Goal: Task Accomplishment & Management: Complete application form

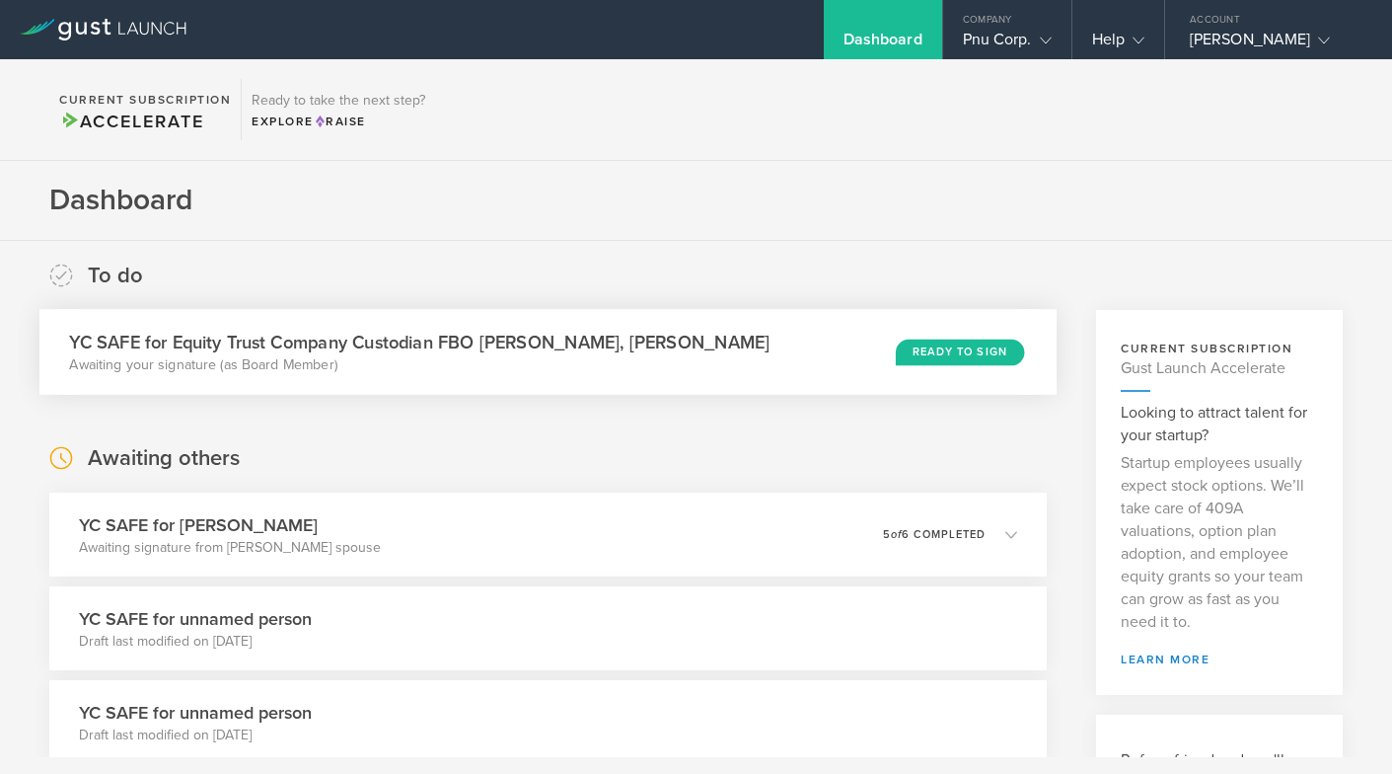
click at [942, 344] on div "Ready to Sign" at bounding box center [960, 351] width 128 height 27
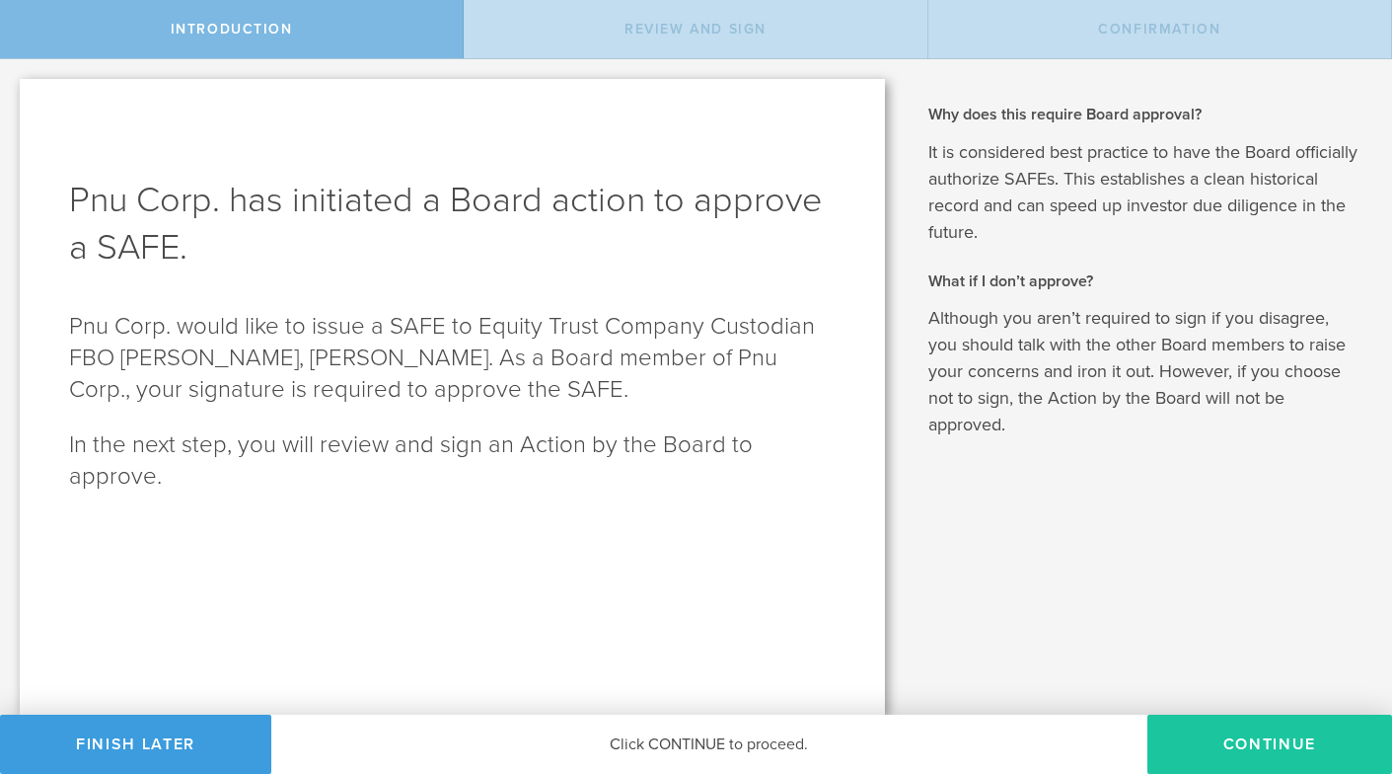
click at [1232, 742] on button "Continue" at bounding box center [1270, 743] width 245 height 59
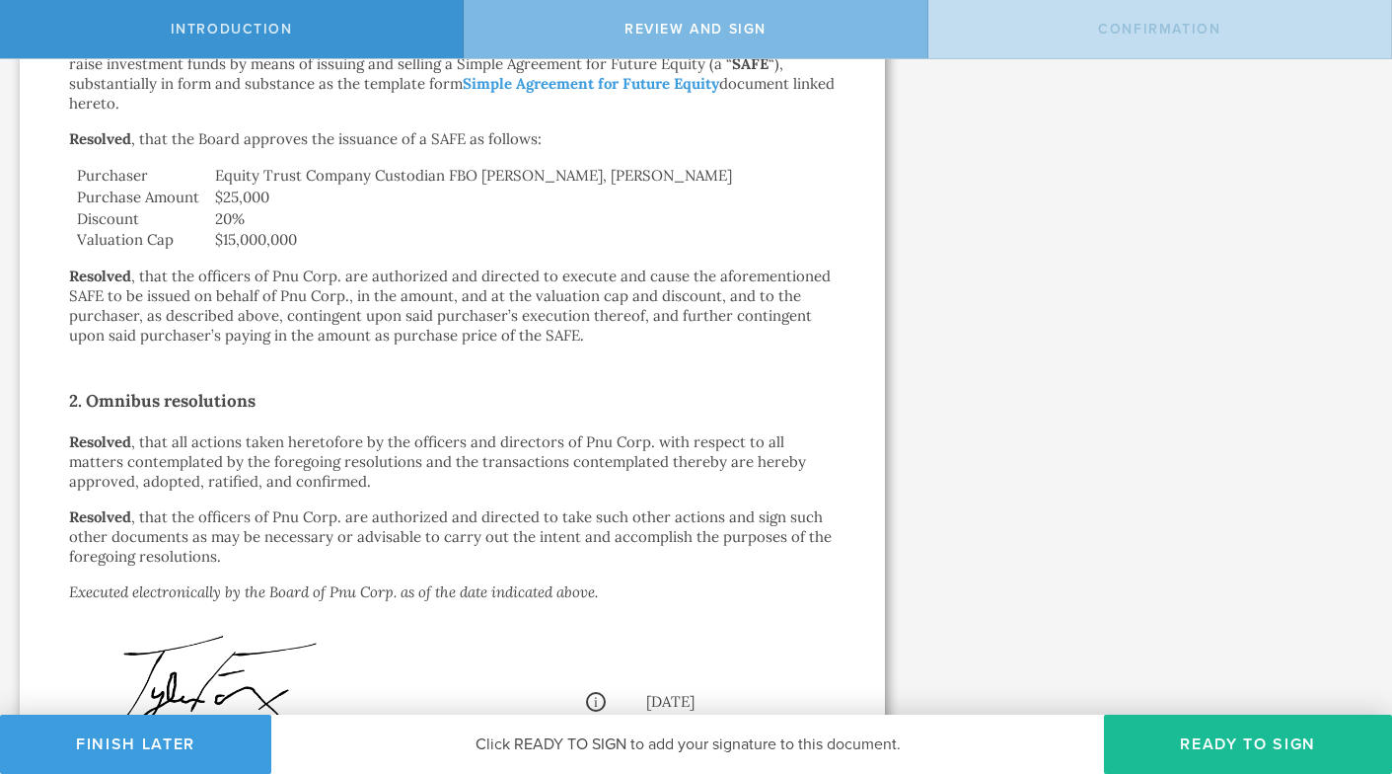
scroll to position [808, 0]
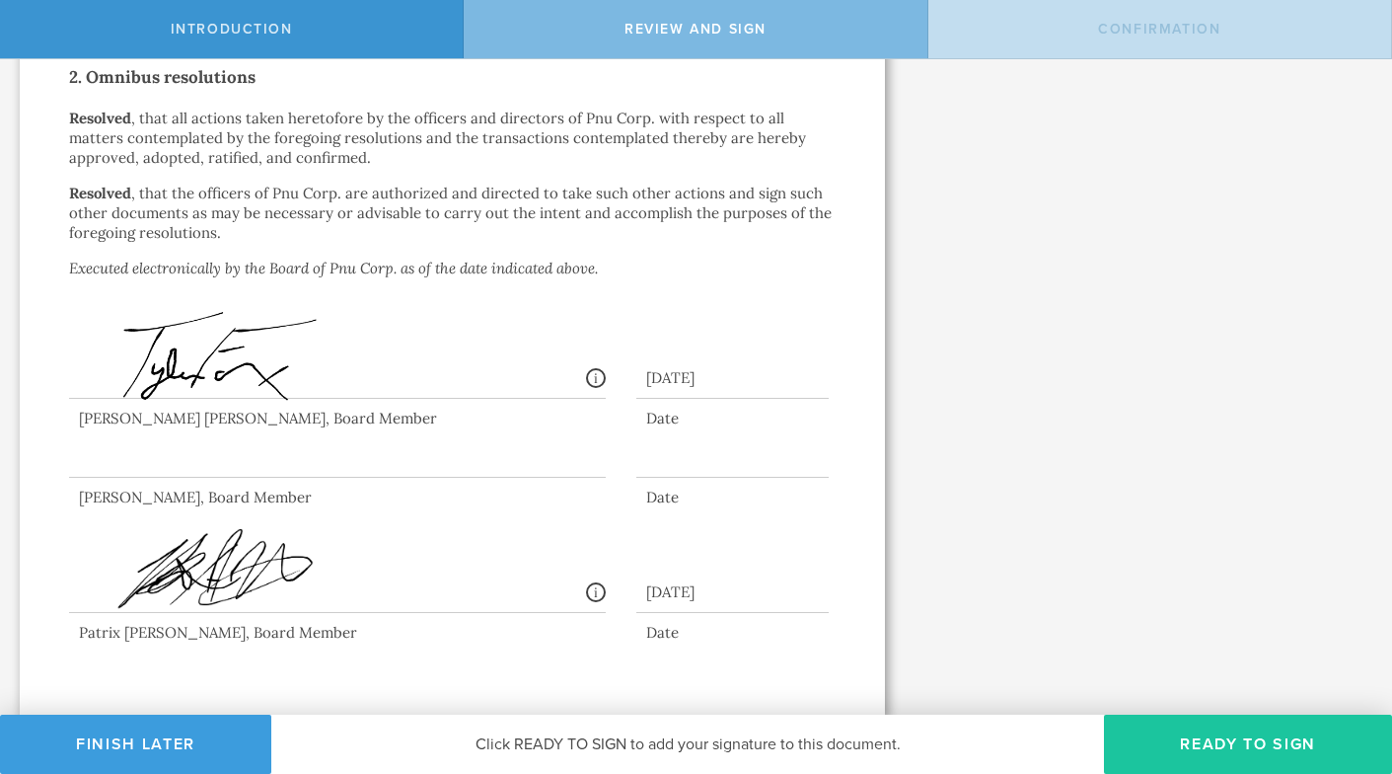
click at [1213, 736] on button "Ready to Sign" at bounding box center [1248, 743] width 288 height 59
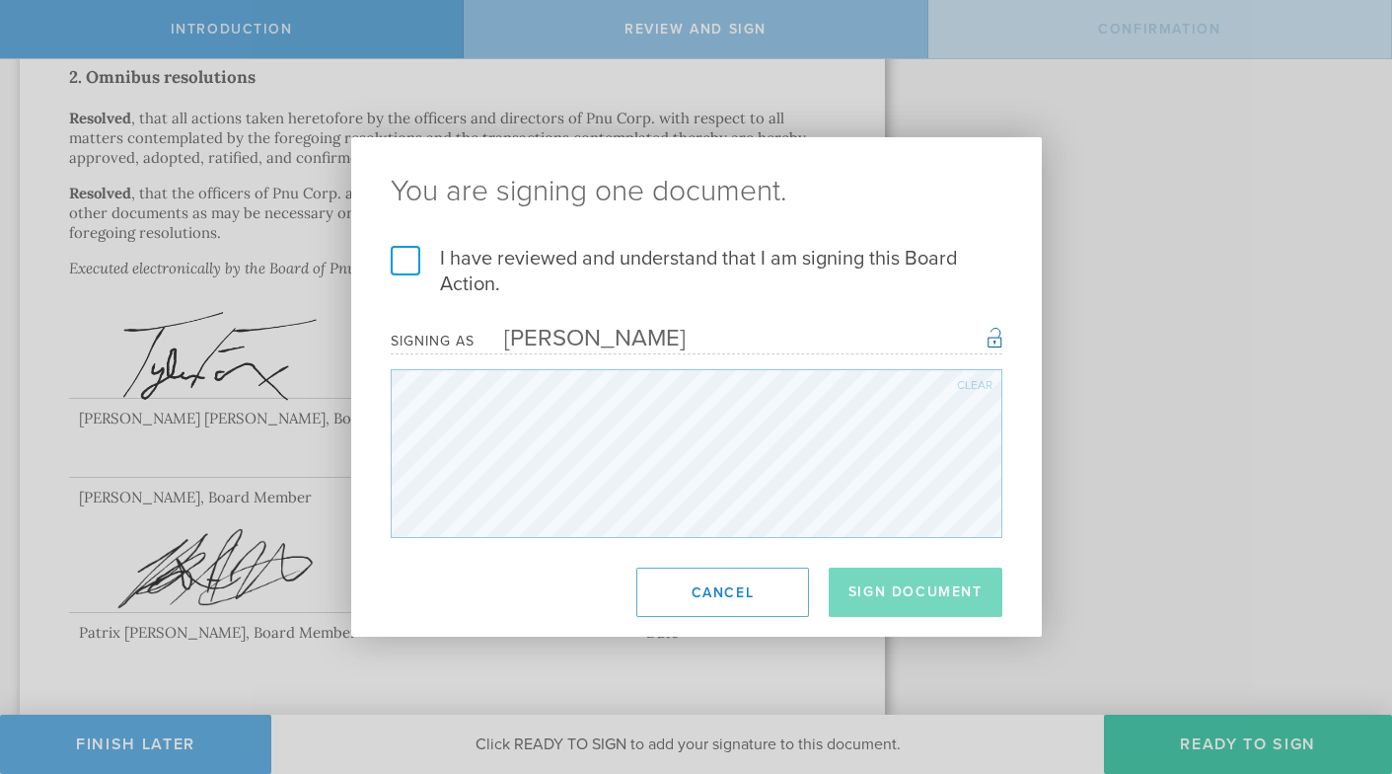
click at [404, 260] on label "I have reviewed and understand that I am signing this Board Action." at bounding box center [697, 271] width 612 height 51
click at [0, 0] on input "I have reviewed and understand that I am signing this Board Action." at bounding box center [0, 0] width 0 height 0
click at [870, 579] on button "Sign Document" at bounding box center [916, 591] width 174 height 49
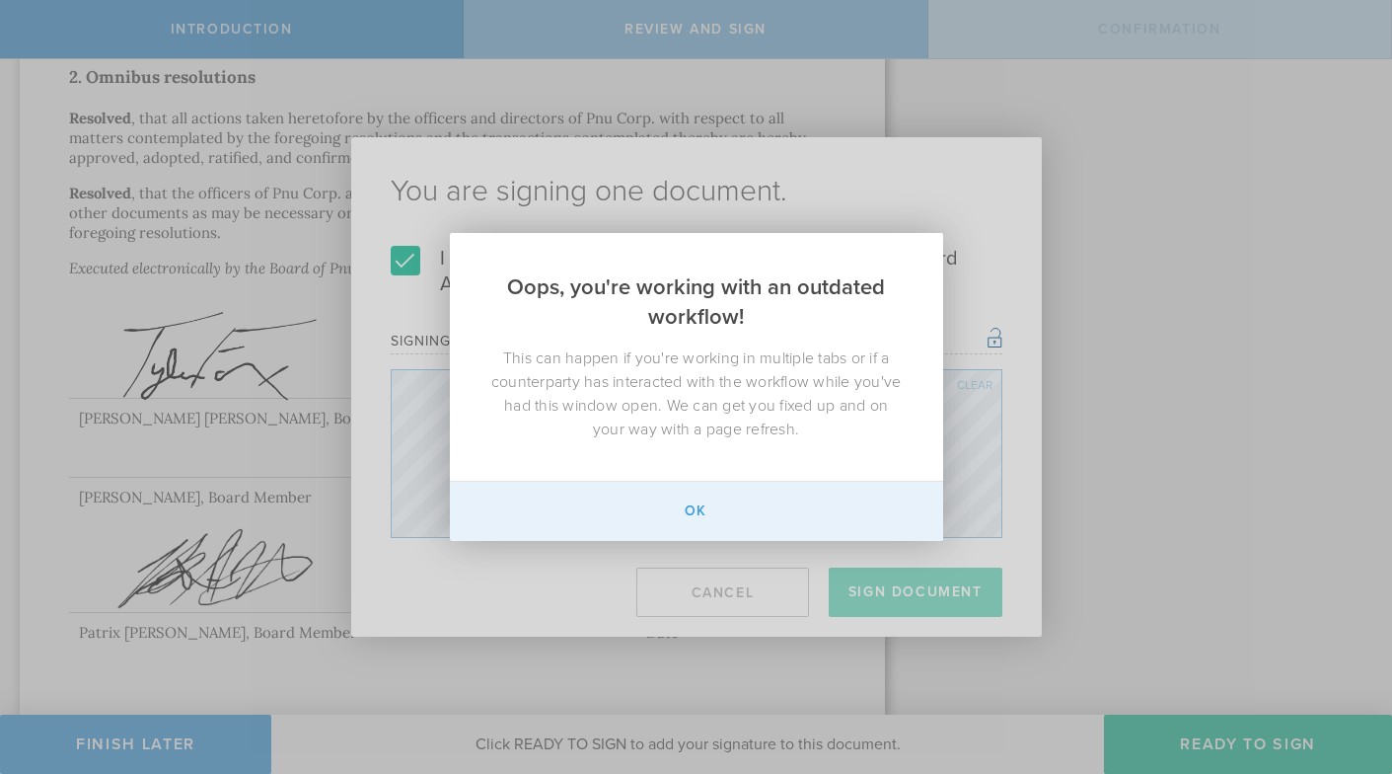
click at [701, 515] on button "Ok" at bounding box center [696, 511] width 493 height 59
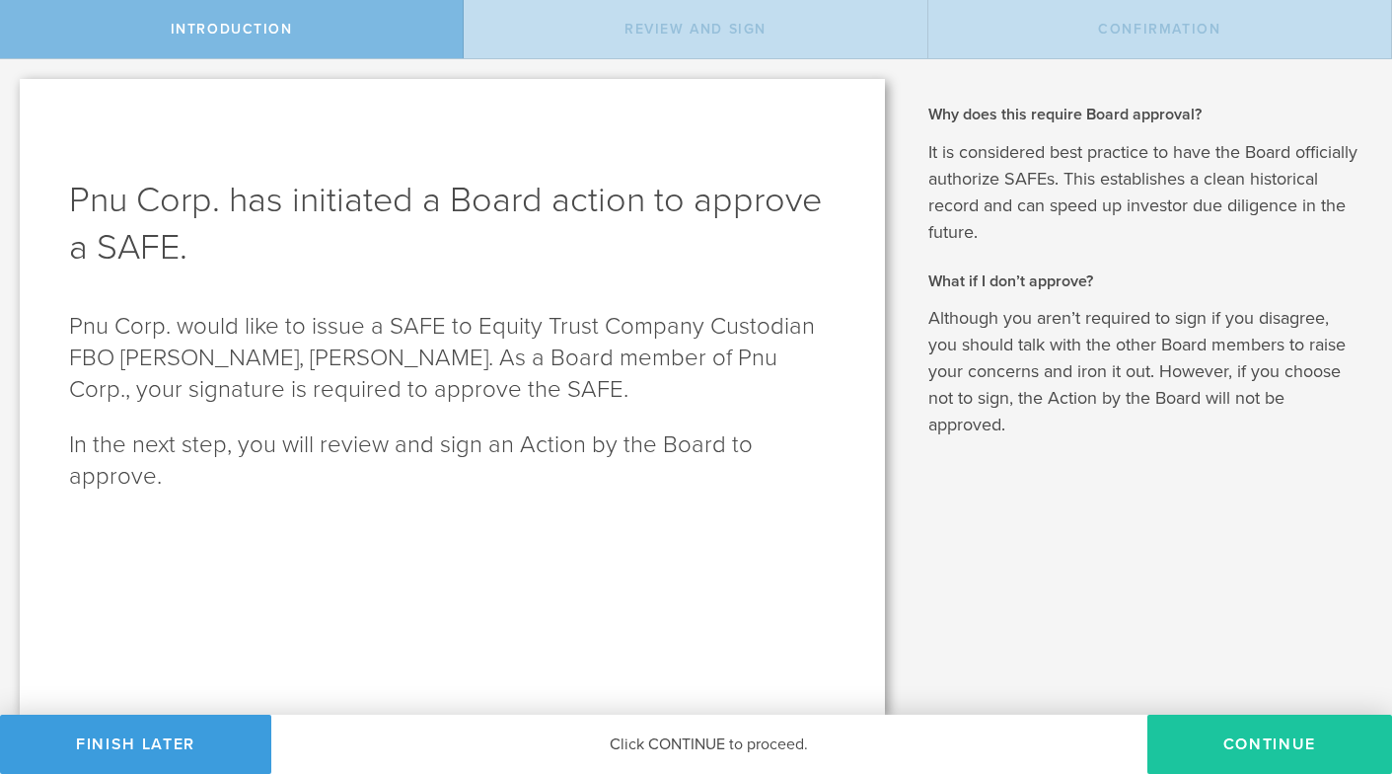
click at [1264, 750] on button "Continue" at bounding box center [1270, 743] width 245 height 59
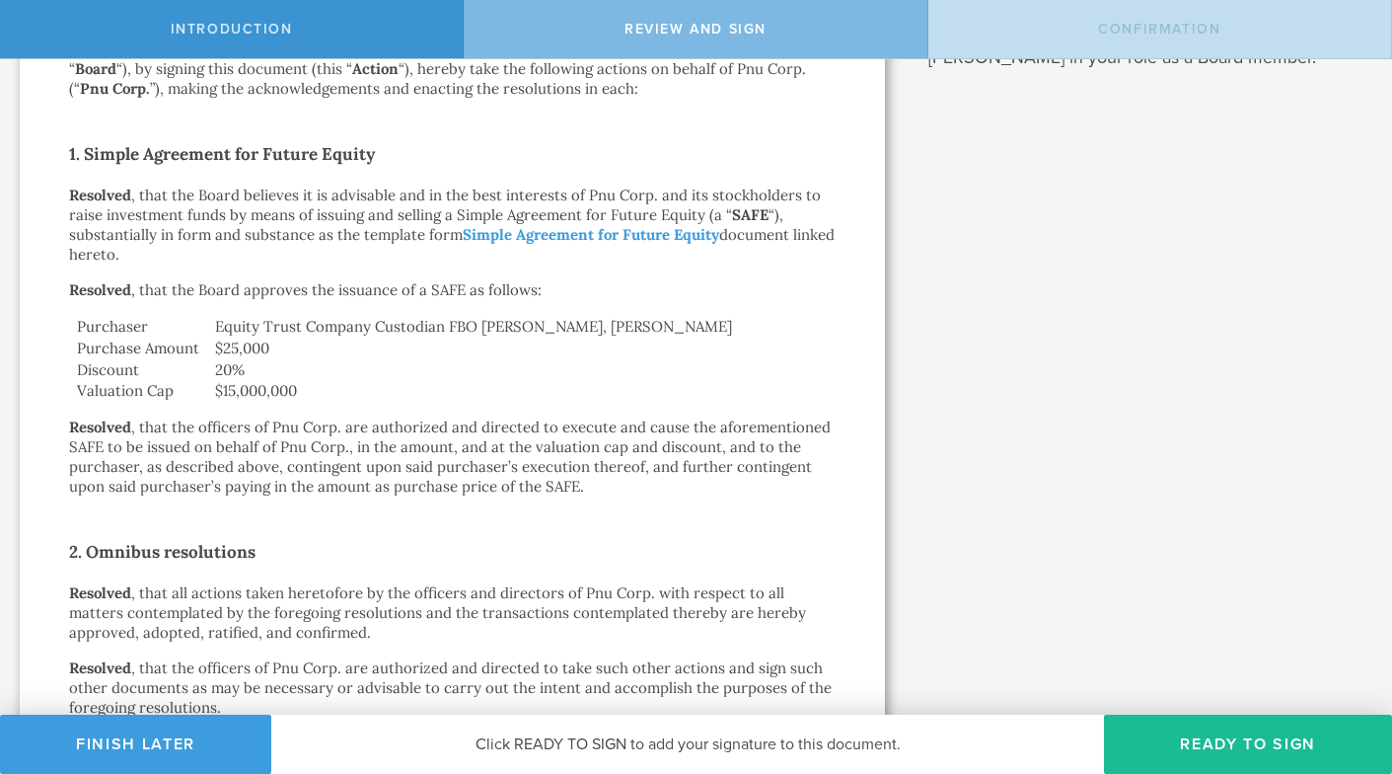
scroll to position [808, 0]
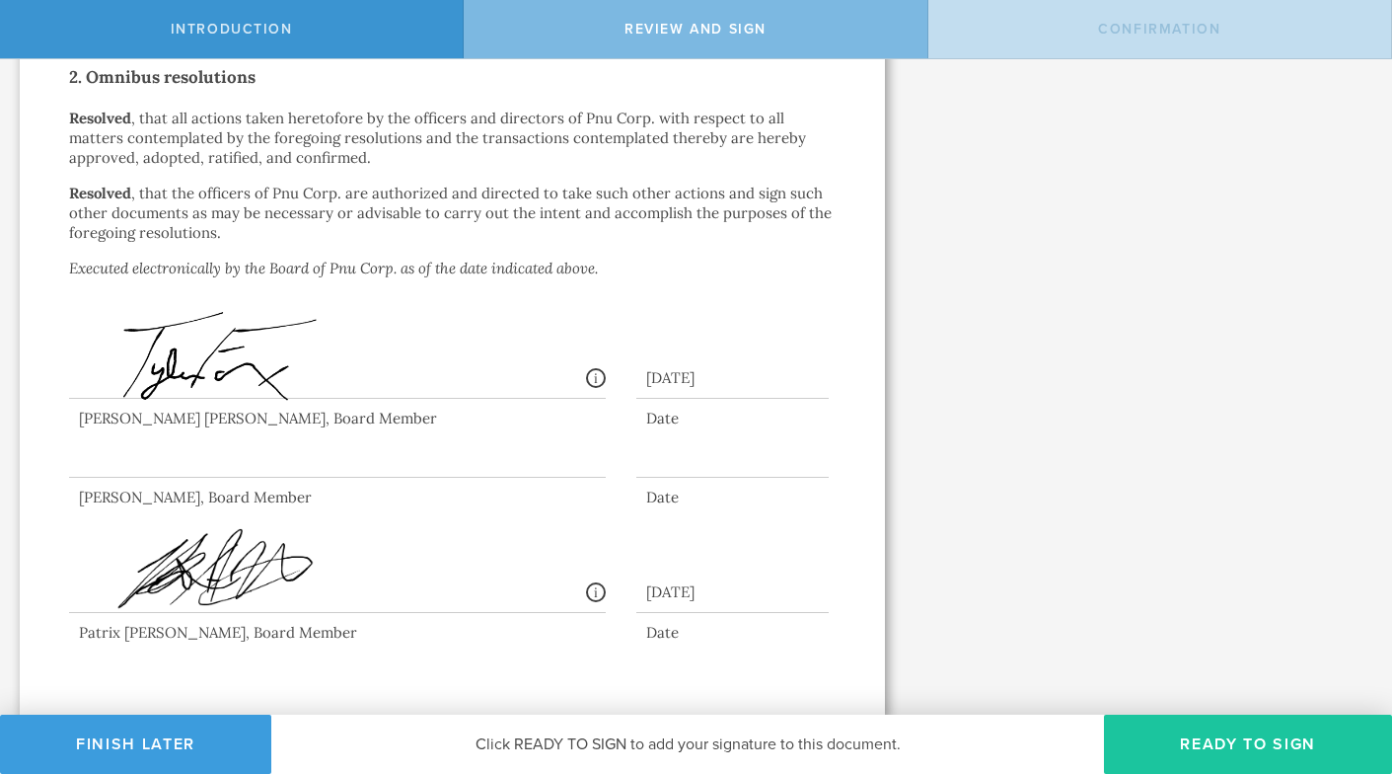
click at [1219, 735] on button "Ready to Sign" at bounding box center [1248, 743] width 288 height 59
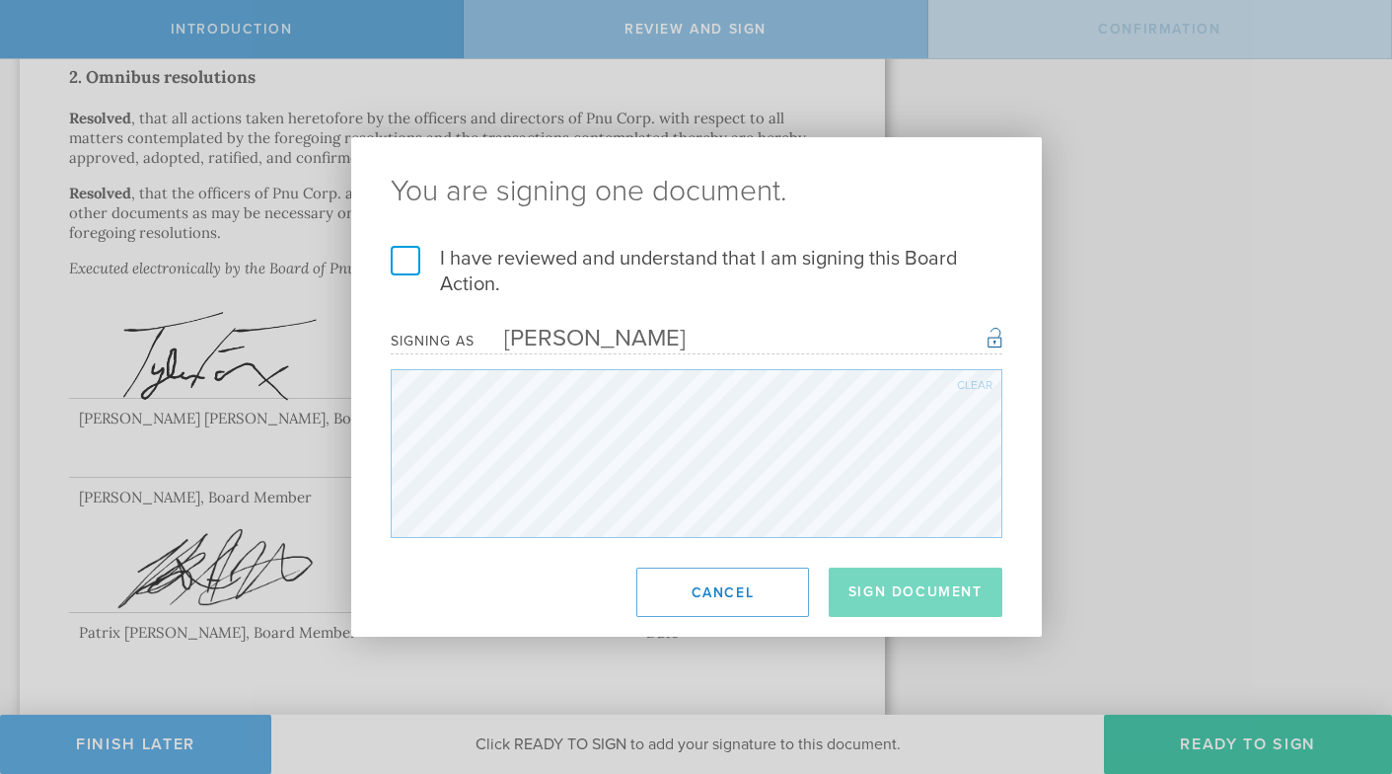
click at [410, 268] on label "I have reviewed and understand that I am signing this Board Action." at bounding box center [697, 271] width 612 height 51
click at [0, 0] on input "I have reviewed and understand that I am signing this Board Action." at bounding box center [0, 0] width 0 height 0
click at [922, 609] on button "Sign Document" at bounding box center [916, 591] width 174 height 49
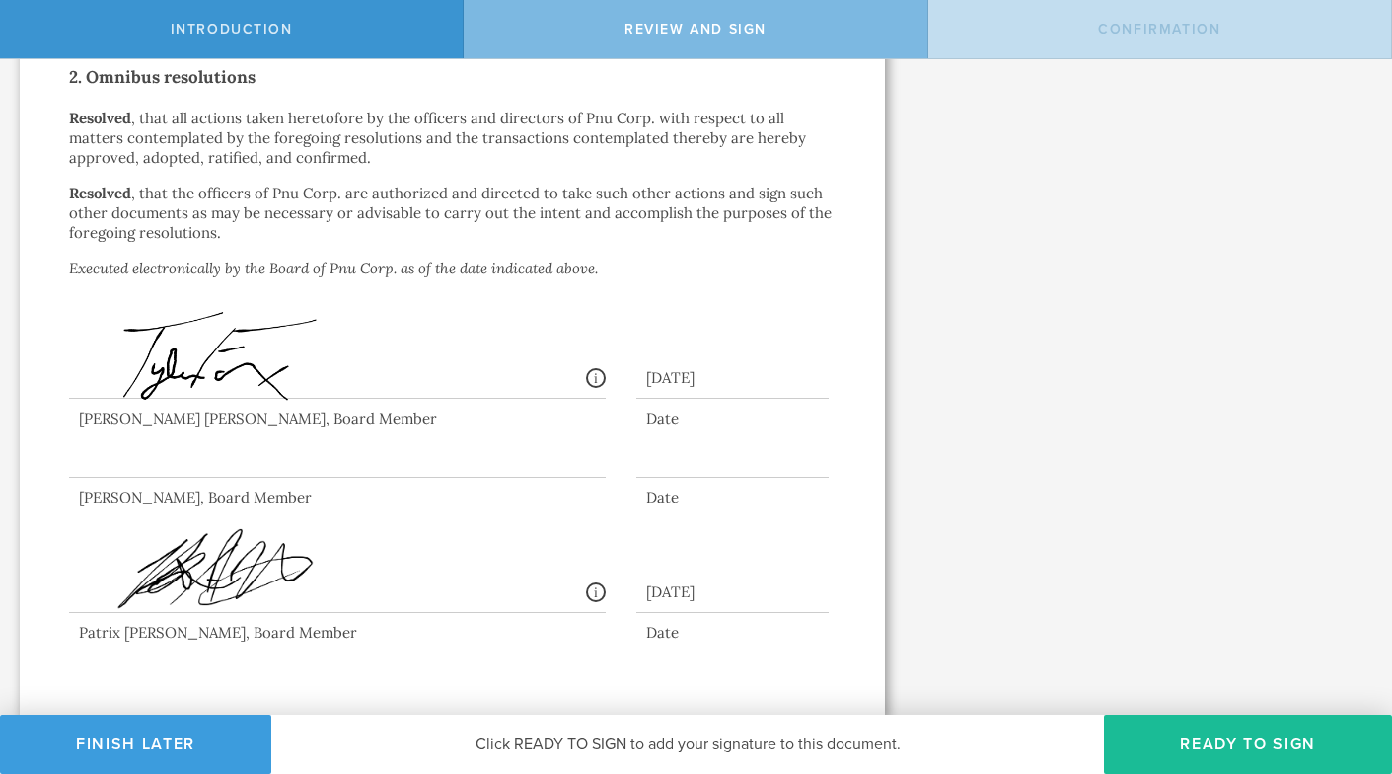
scroll to position [0, 0]
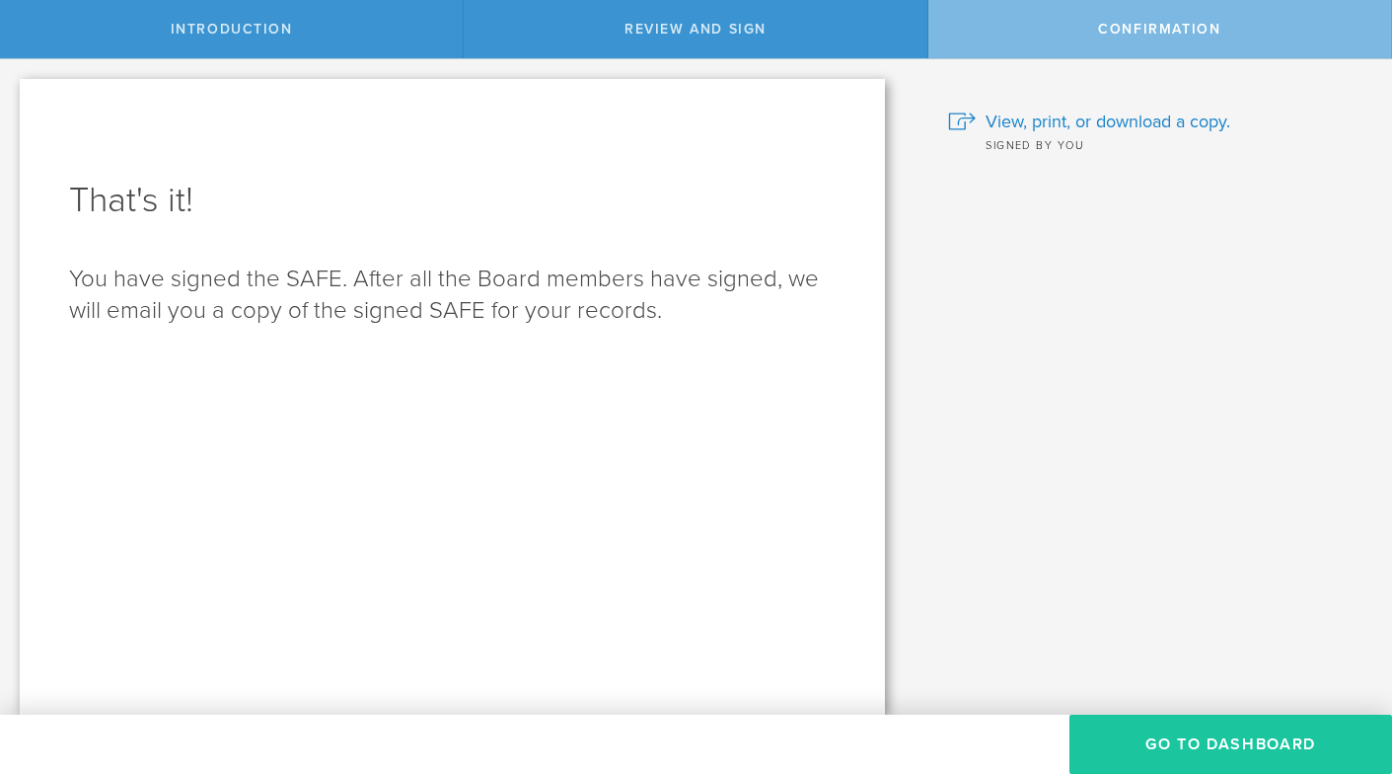
click at [1187, 731] on button "Go to Dashboard" at bounding box center [1231, 743] width 323 height 59
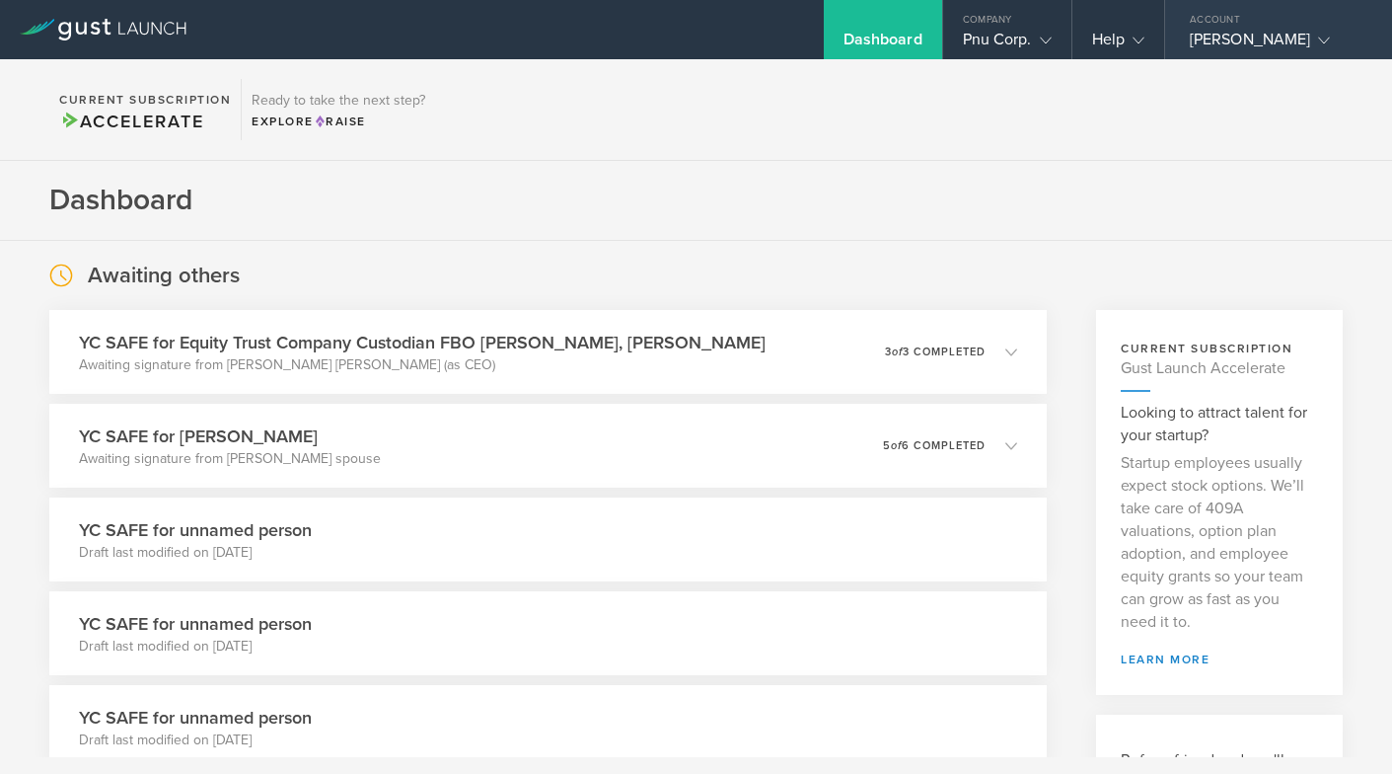
click at [1313, 42] on div "[PERSON_NAME]" at bounding box center [1274, 45] width 168 height 30
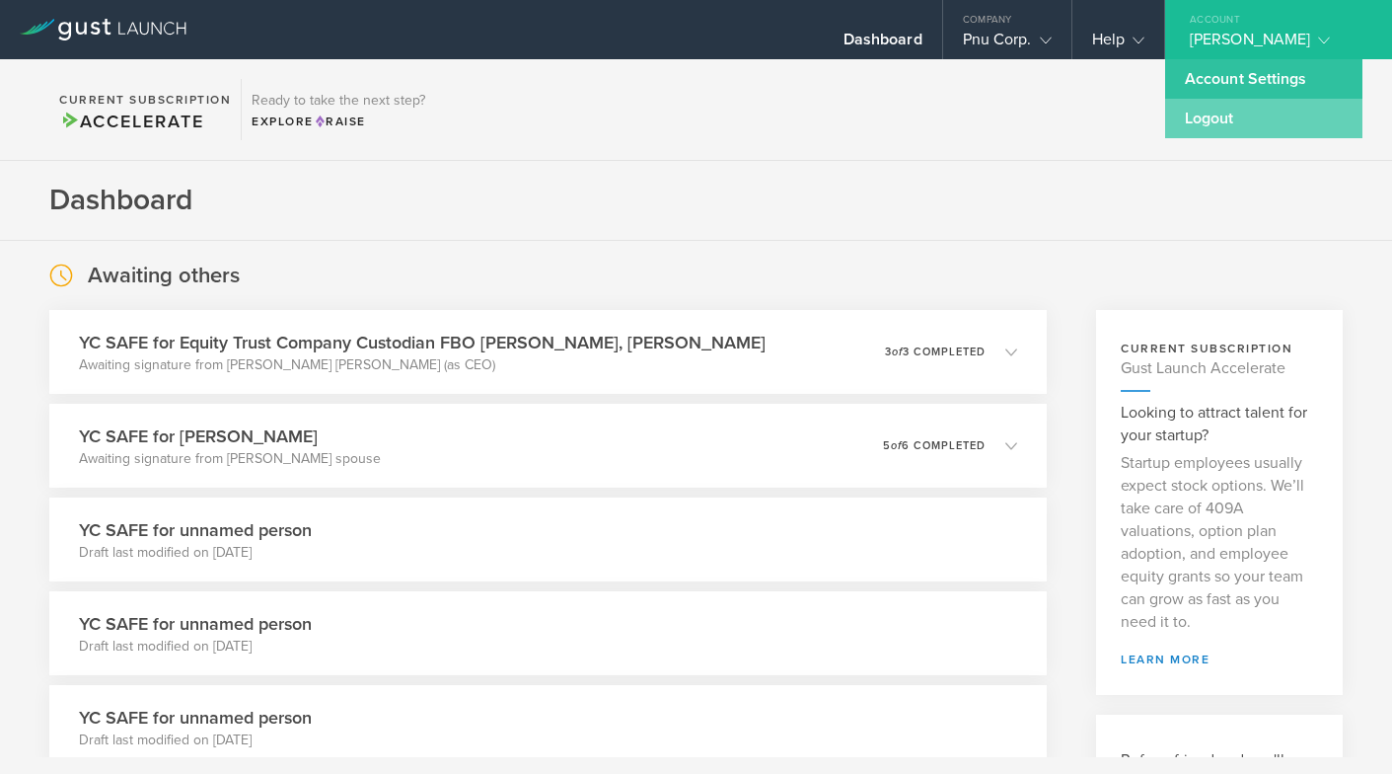
click at [1222, 109] on link "Logout" at bounding box center [1263, 118] width 197 height 39
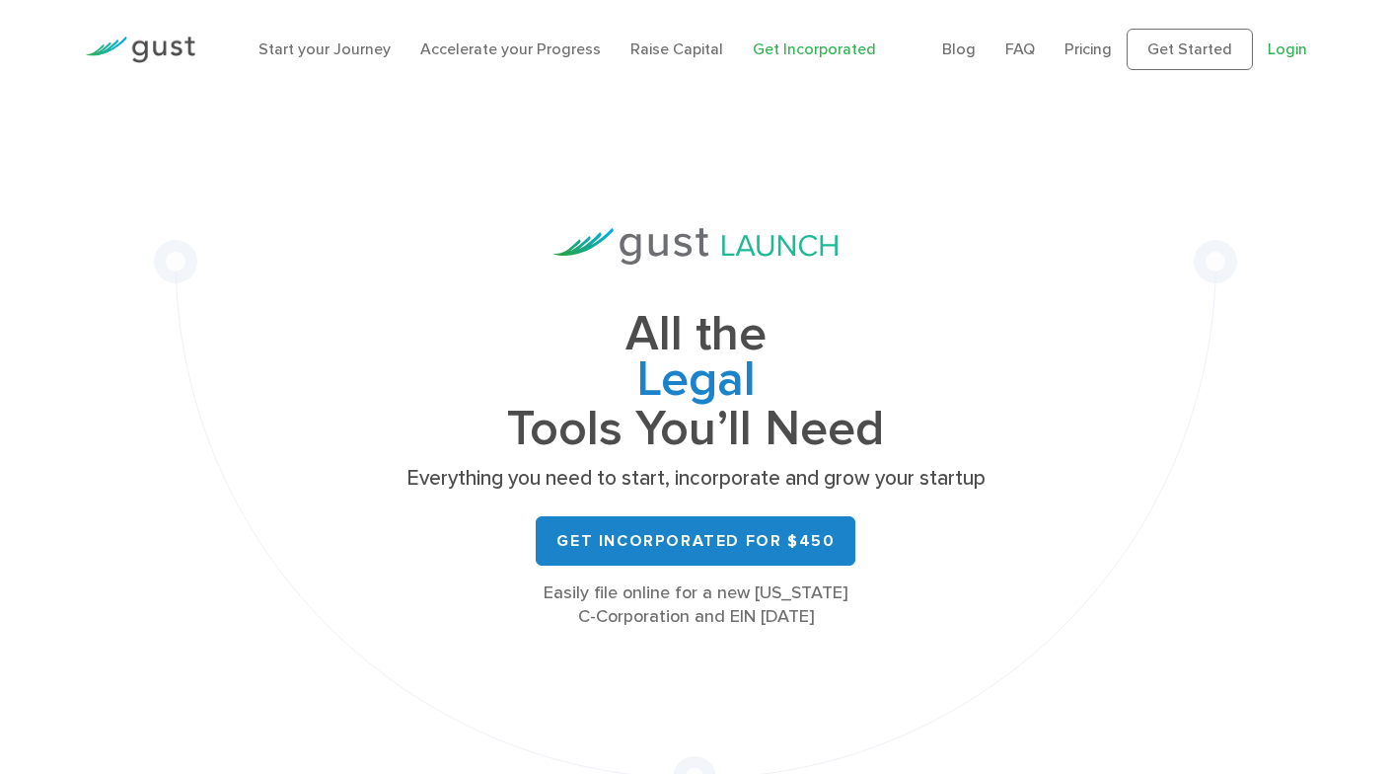
click at [1289, 46] on link "Login" at bounding box center [1287, 48] width 39 height 19
